Goal: Transaction & Acquisition: Purchase product/service

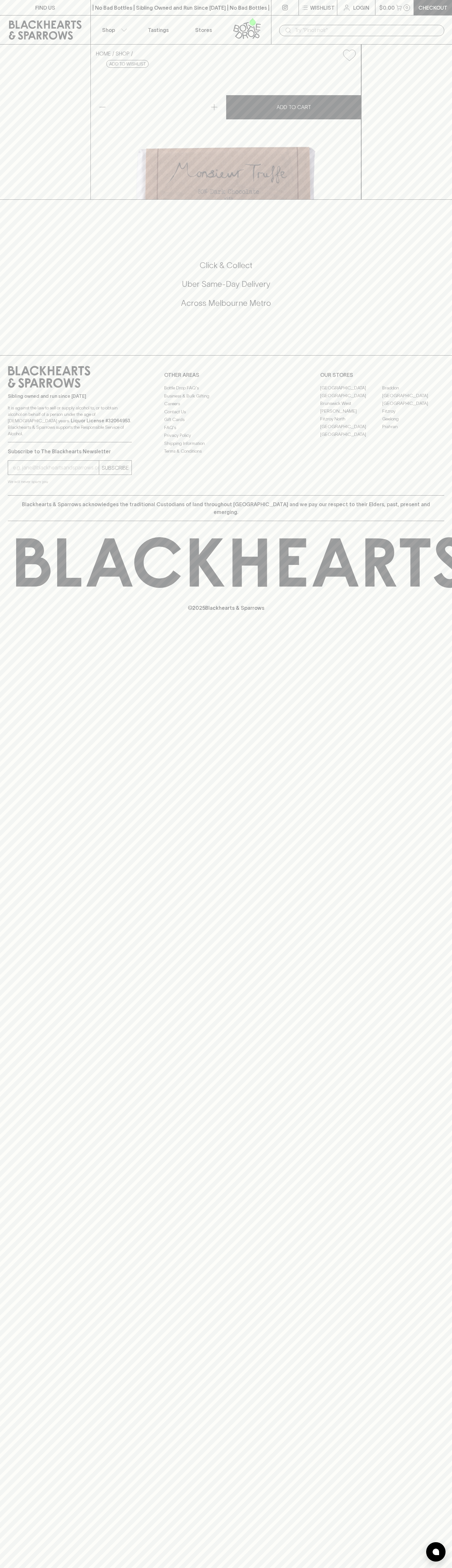
click at [355, 9] on p "Login" at bounding box center [361, 7] width 16 height 8
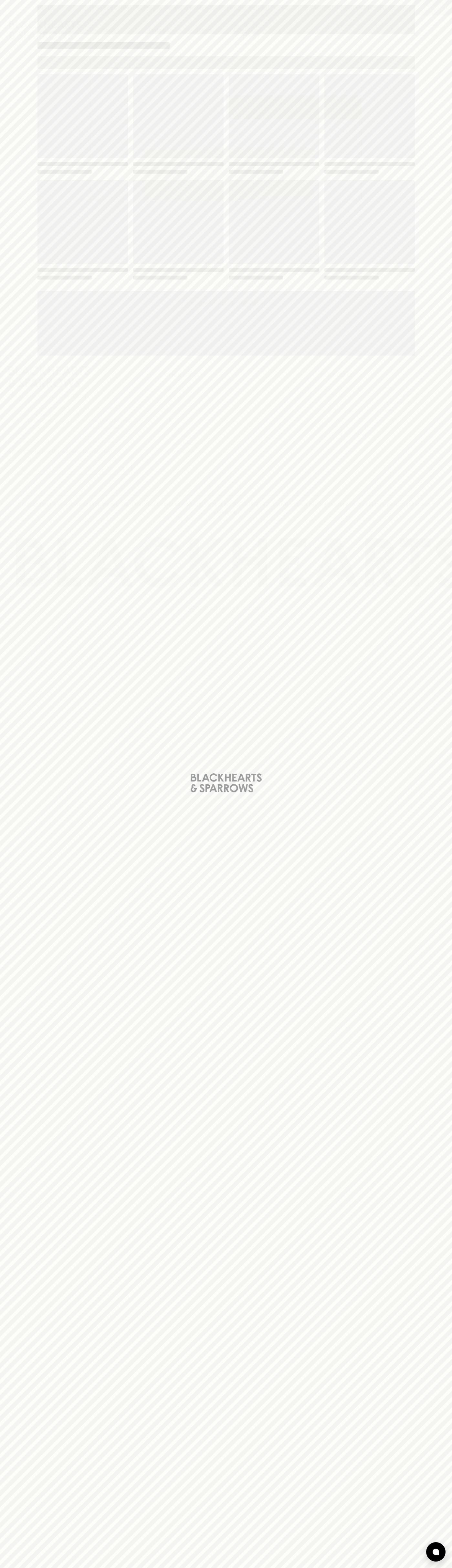
click at [423, 319] on div "Loading" at bounding box center [226, 784] width 452 height 1568
click at [376, 1567] on html "FIND US | No Bad Bottles | Sibling Owned and Run Since 2006 | No Bad Bottles | …" at bounding box center [226, 784] width 452 height 1568
click at [25, 1192] on div "Loading" at bounding box center [226, 784] width 452 height 1568
